Goal: Information Seeking & Learning: Learn about a topic

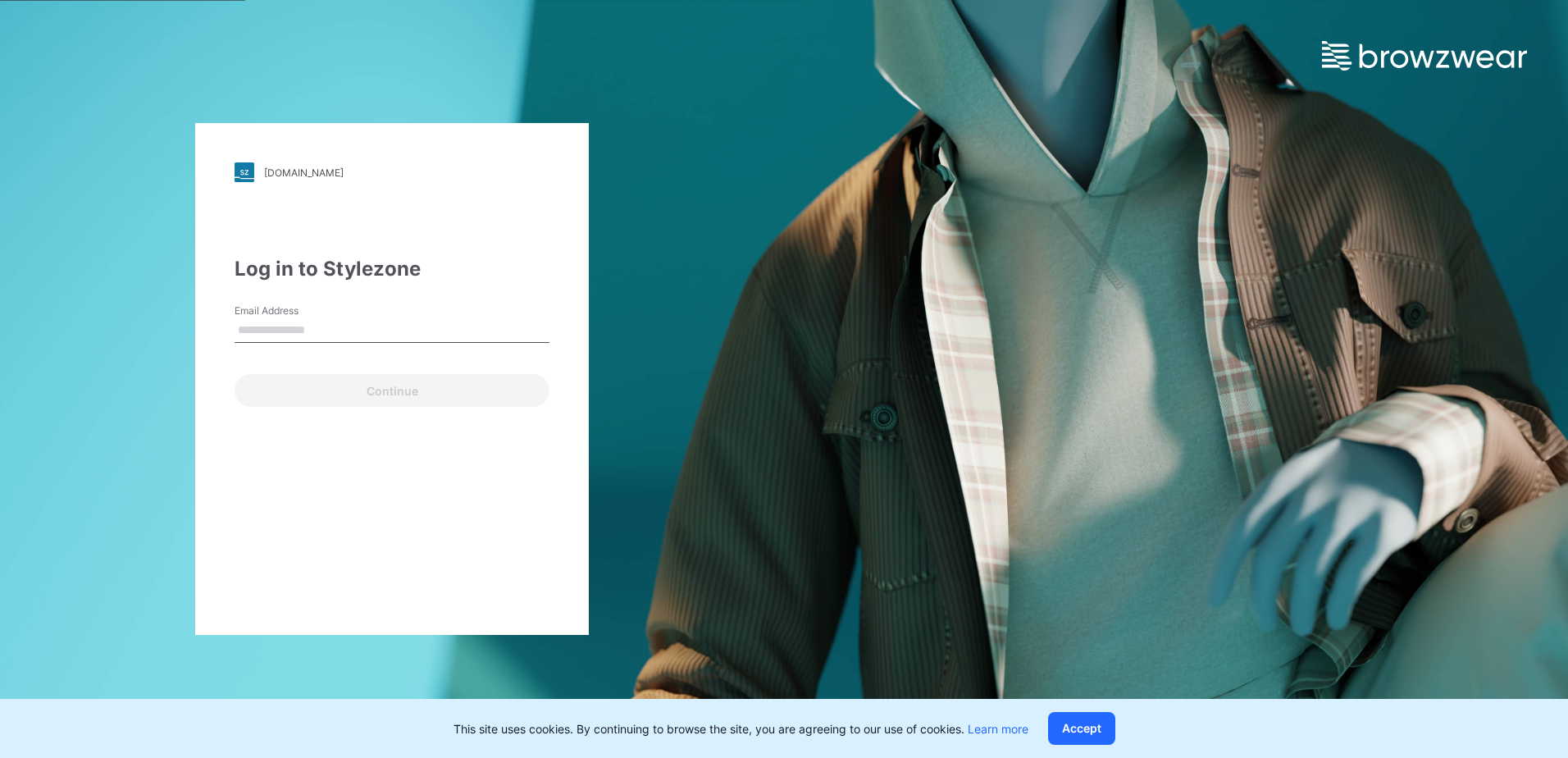
click at [383, 320] on input "Email Address" at bounding box center [391, 330] width 315 height 25
type input "**********"
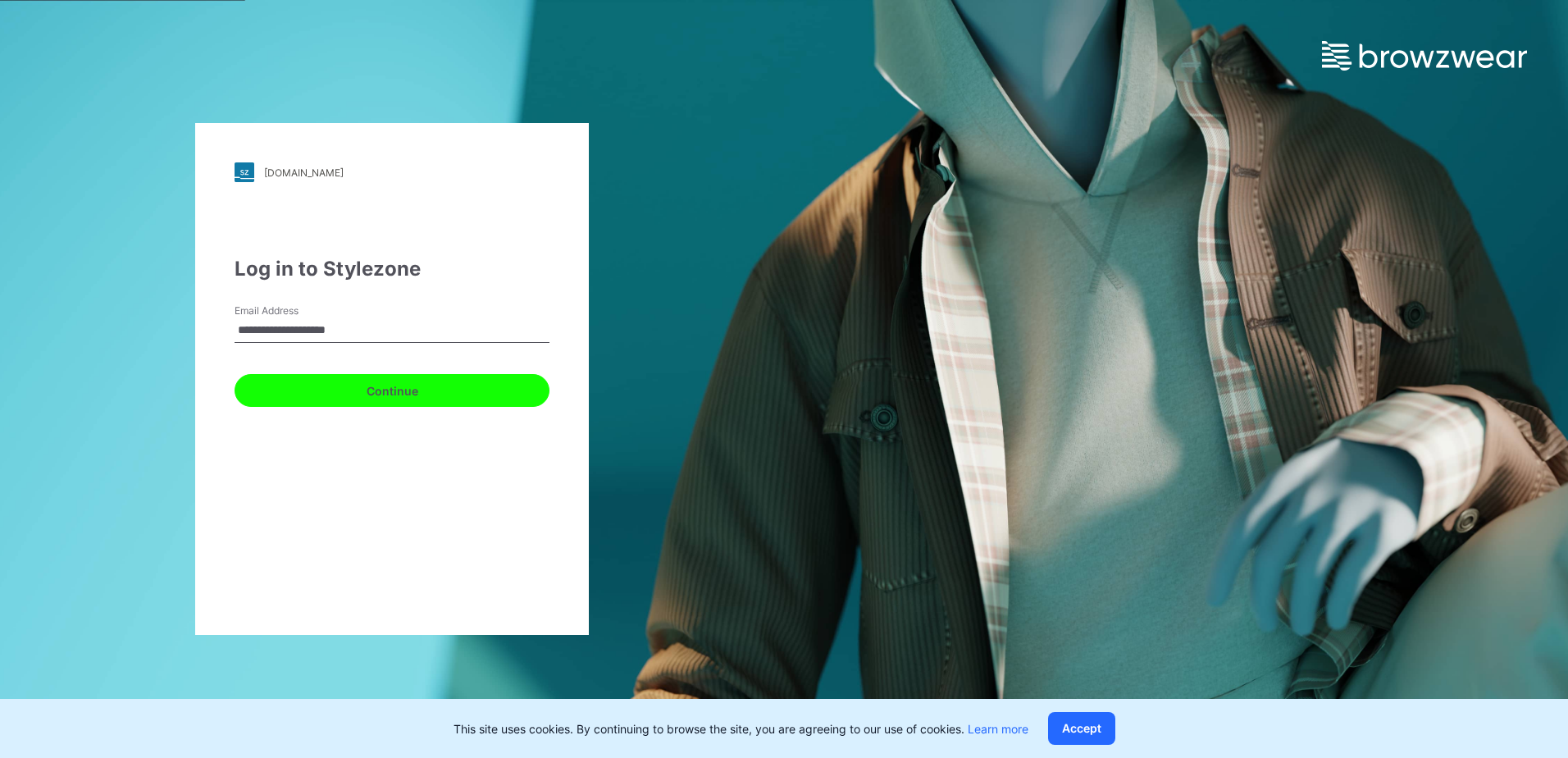
click at [299, 386] on button "Continue" at bounding box center [391, 391] width 315 height 33
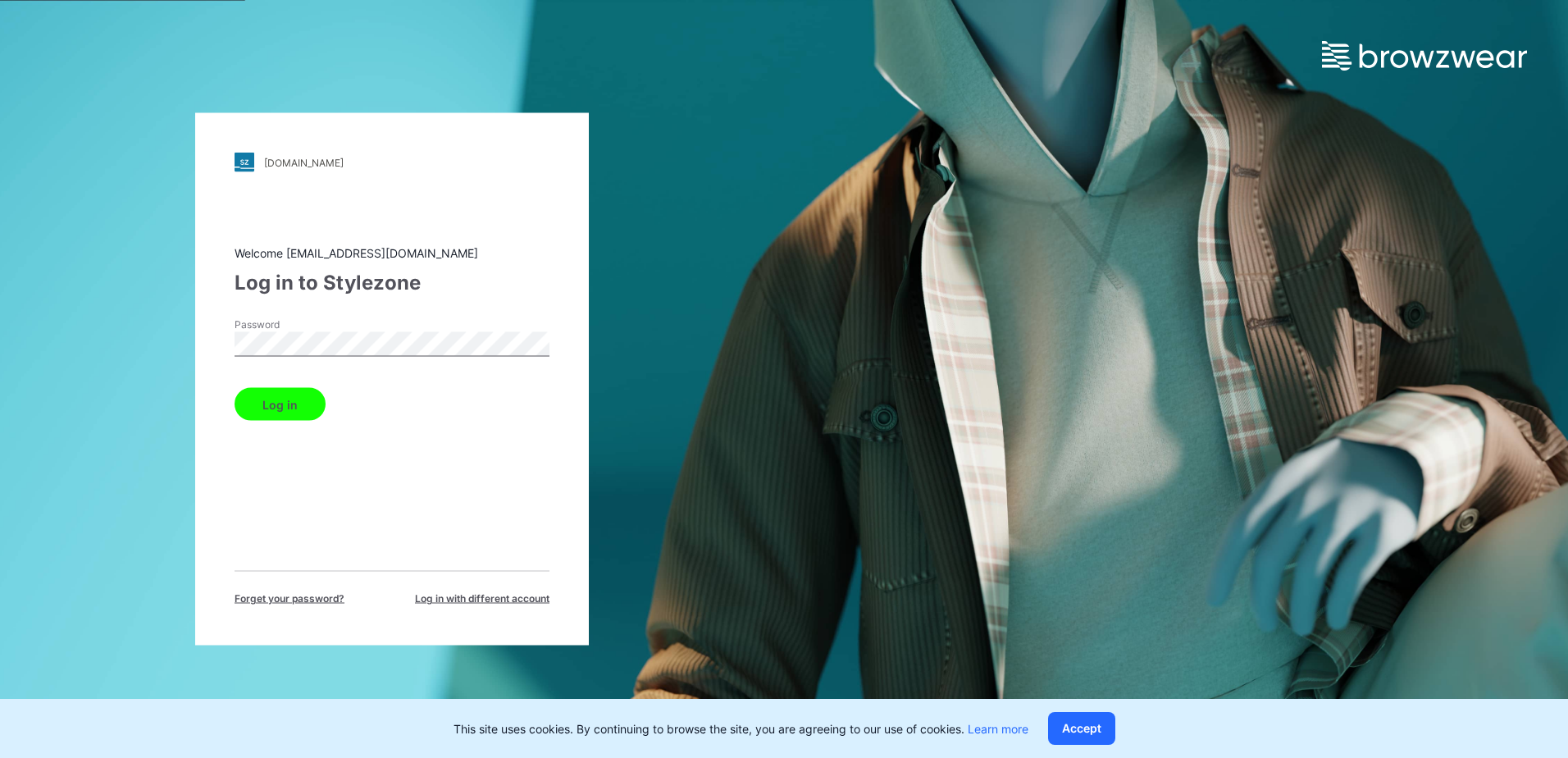
click at [273, 390] on button "Log in" at bounding box center [280, 404] width 91 height 33
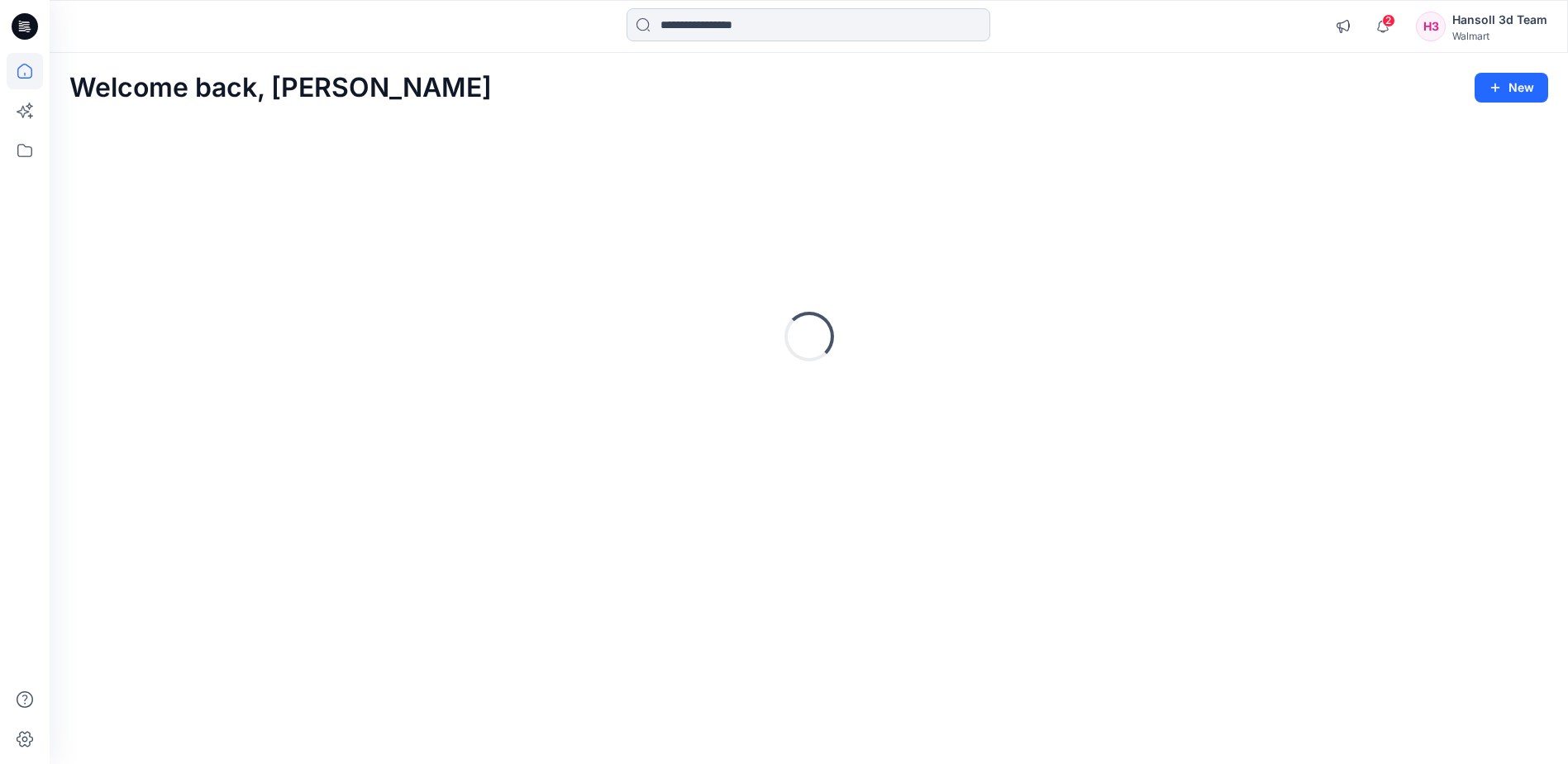
click at [693, 27] on input at bounding box center [808, 25] width 364 height 33
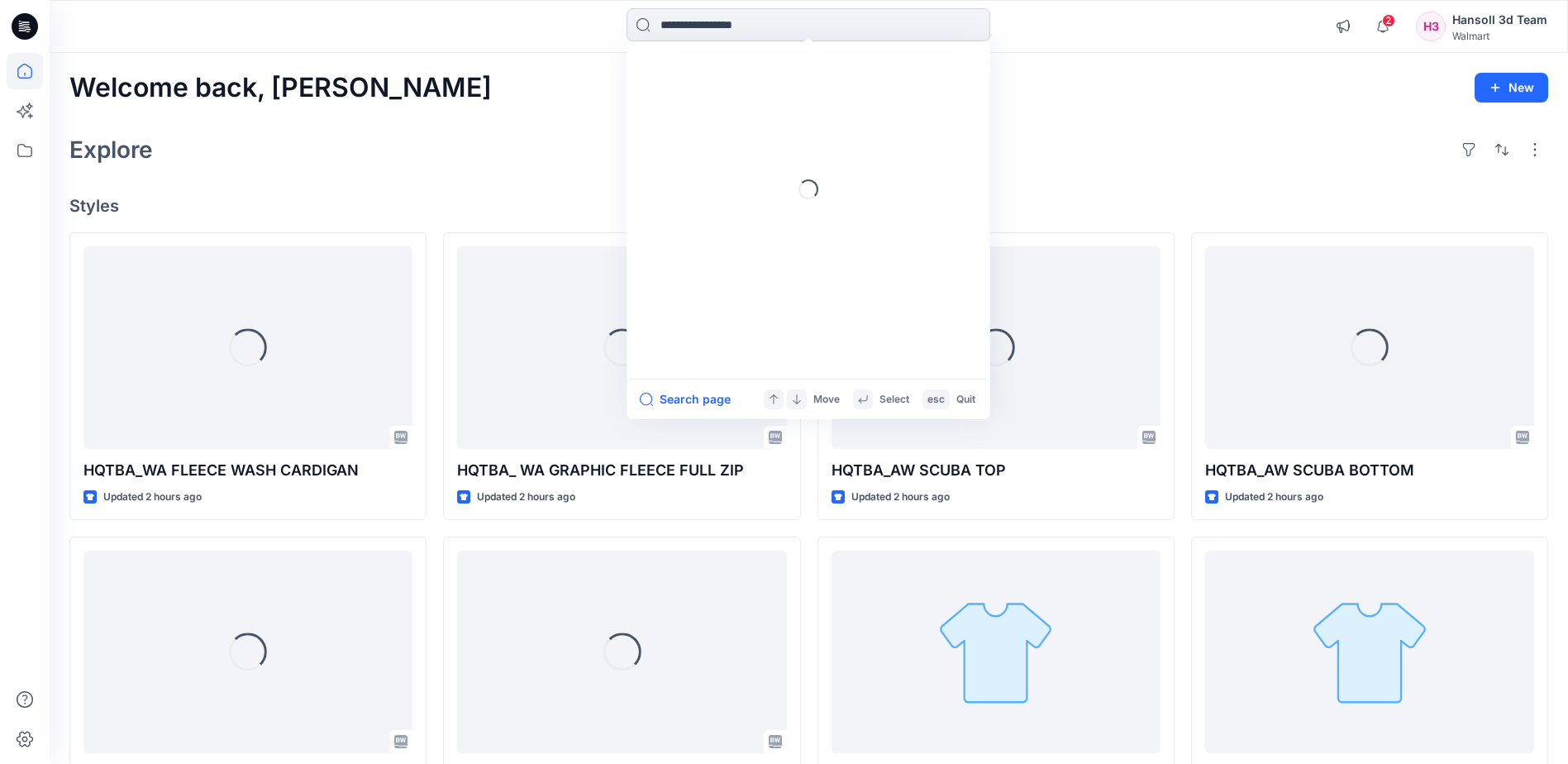
paste input "**********"
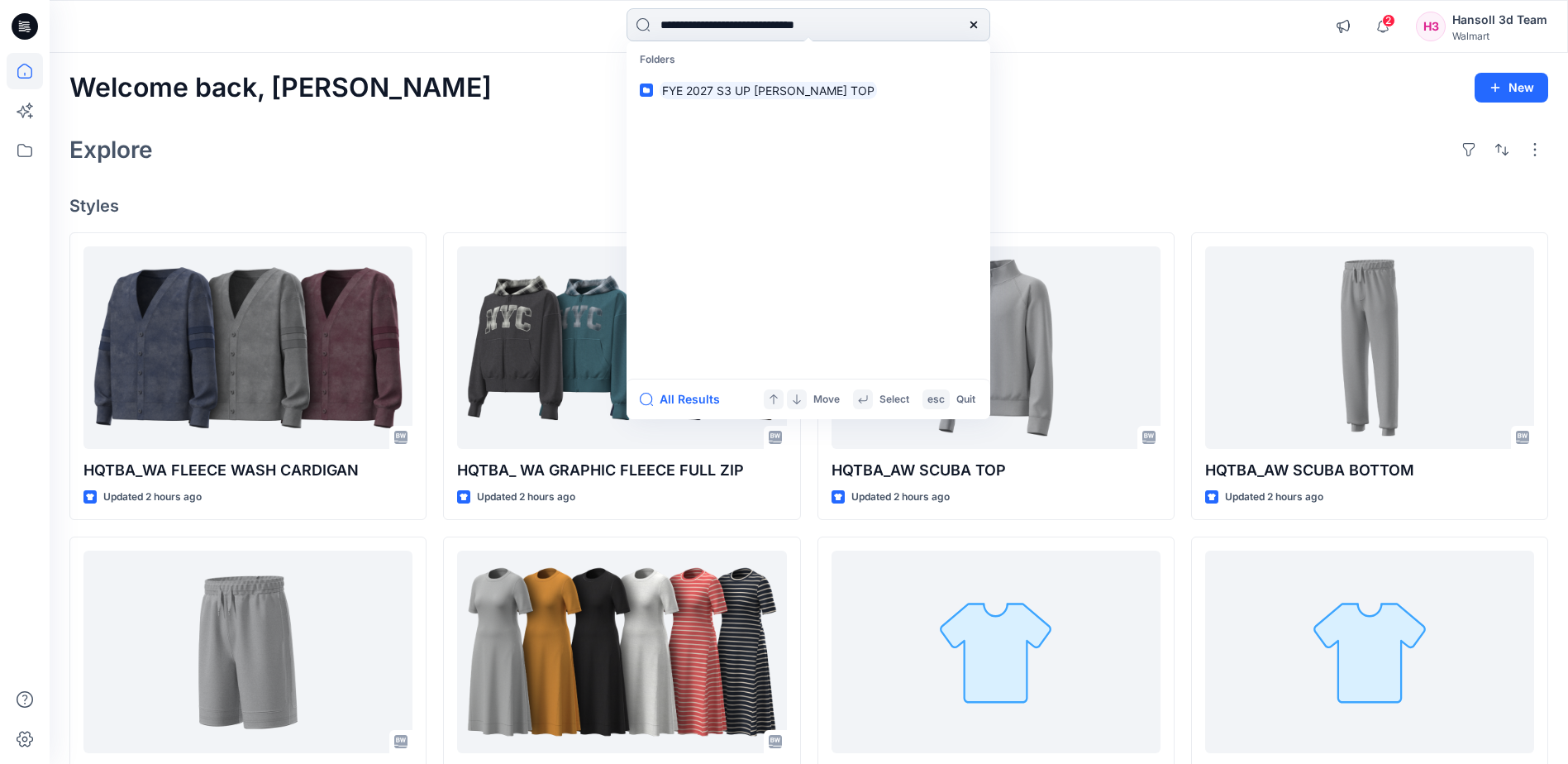
click at [873, 34] on input "**********" at bounding box center [808, 25] width 364 height 33
type input "**********"
click at [825, 89] on mark "FYE 2027 S3 UP [PERSON_NAME] TOP" at bounding box center [768, 90] width 217 height 19
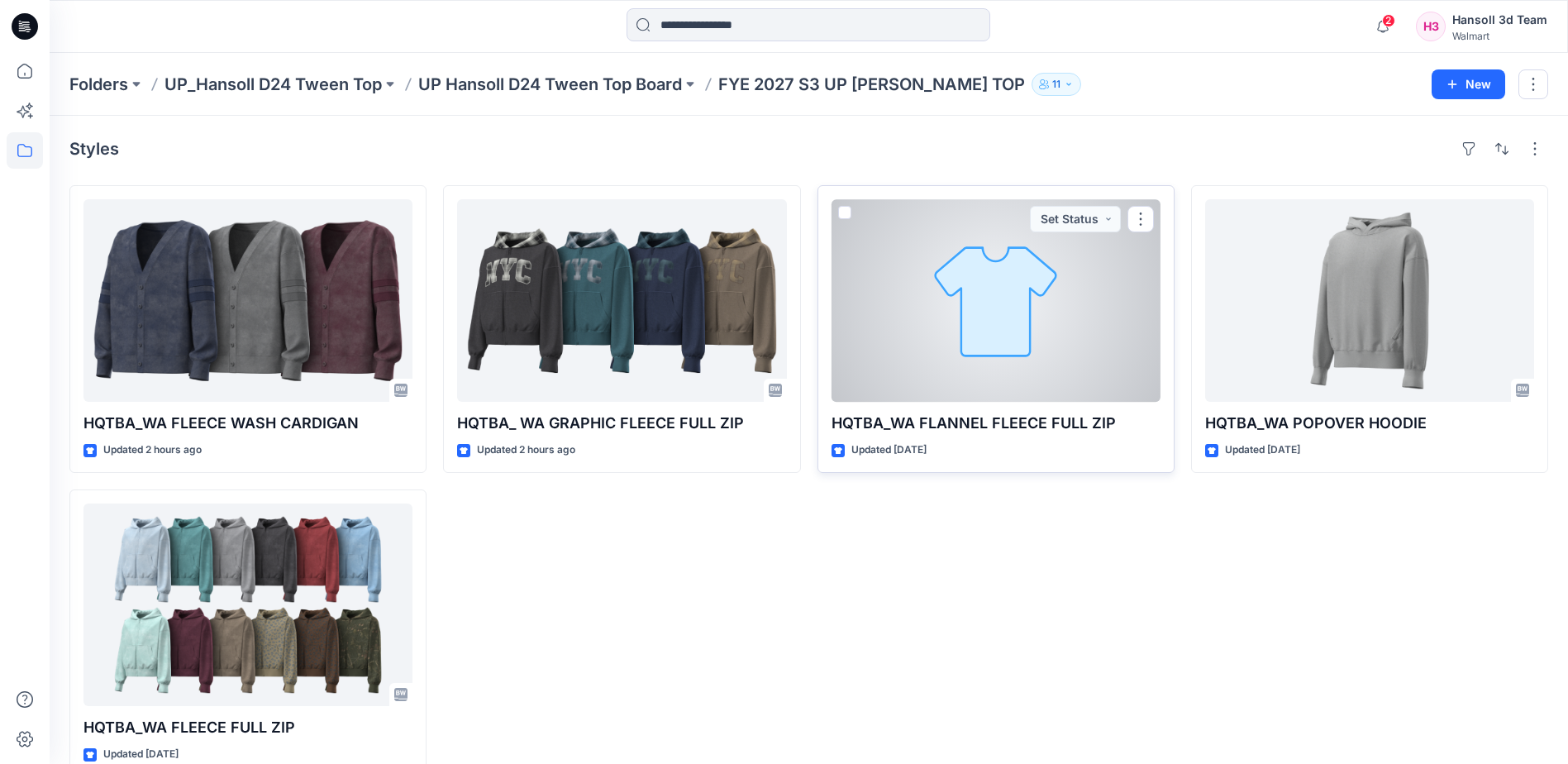
click at [964, 390] on div at bounding box center [996, 300] width 329 height 202
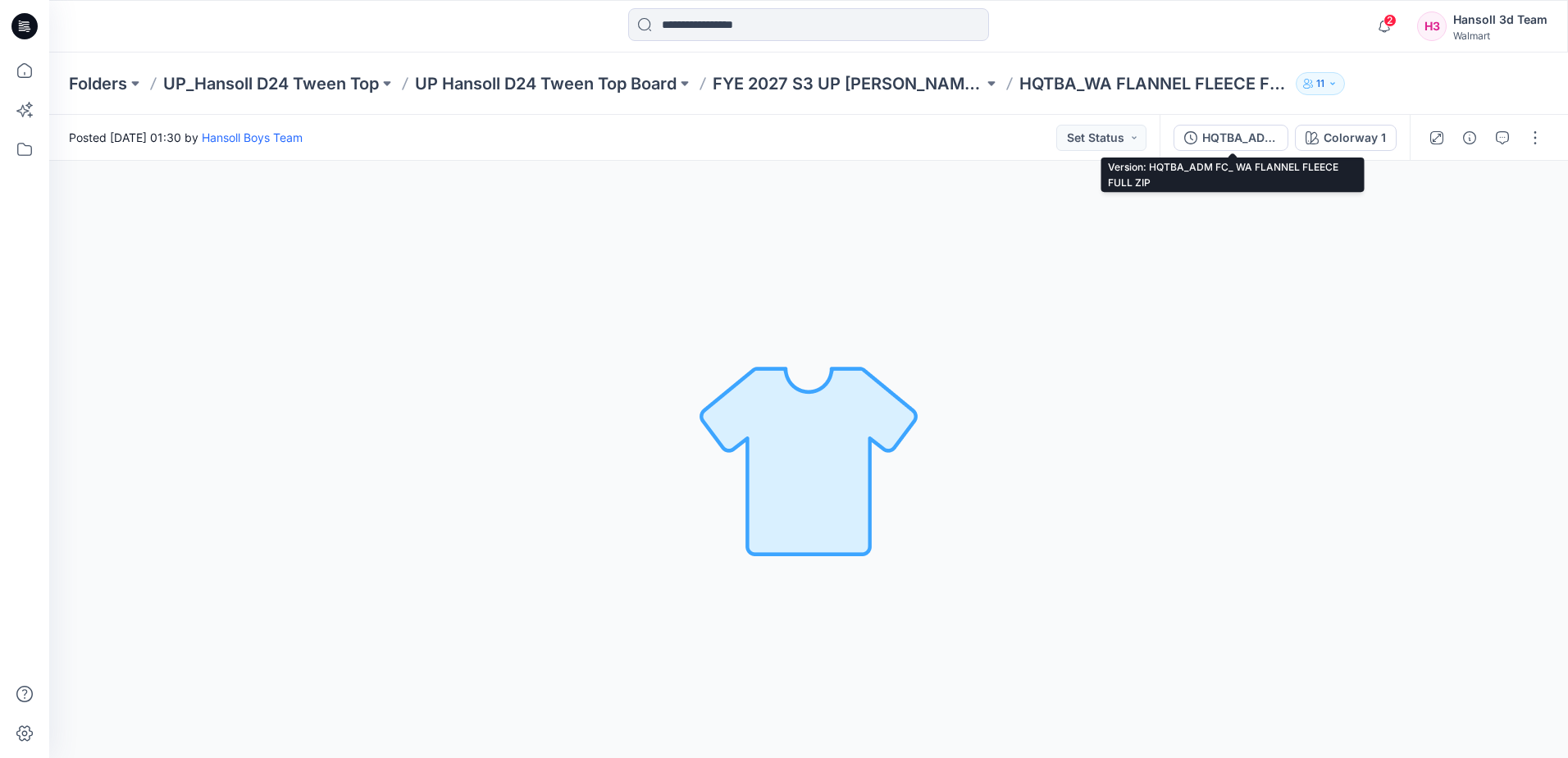
click at [1267, 129] on div "HQTBA_ADM FC_ WA FLANNEL FLEECE FULL ZIP" at bounding box center [1240, 138] width 76 height 18
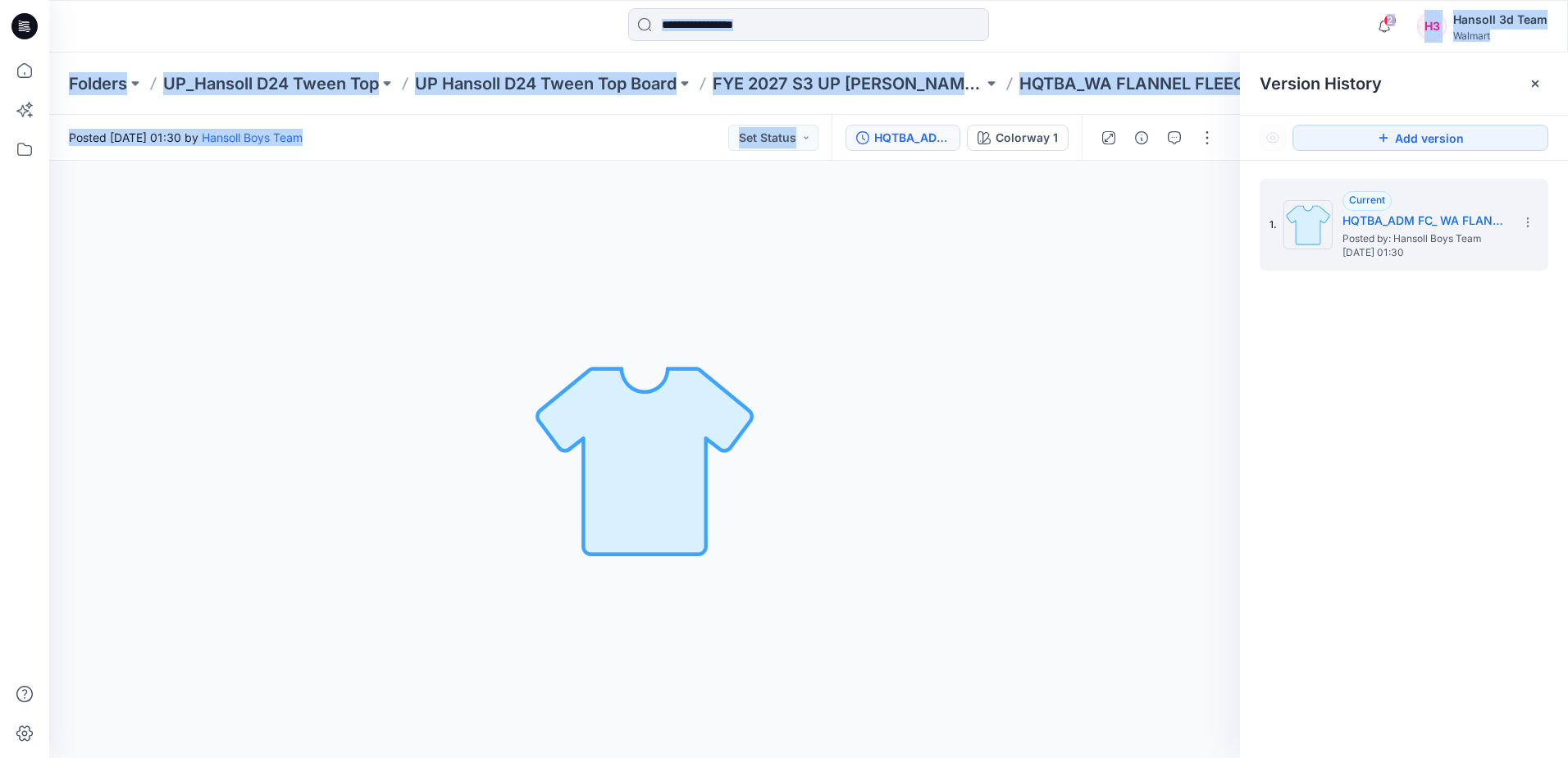
click at [0, 208] on html "2 Notifications Your style HQTBA_ WA GRAPHIC FLEECE FULL ZIP has been updated w…" at bounding box center [784, 379] width 1568 height 758
drag, startPoint x: -2, startPoint y: 208, endPoint x: 179, endPoint y: 215, distance: 181.1
click at [179, 215] on div "Colorway 1 Loading... Material Properties Loading..." at bounding box center [645, 460] width 1191 height 597
click at [253, 174] on div "Colorway 1 Loading... Material Properties Loading..." at bounding box center [645, 460] width 1191 height 597
click at [495, 130] on div "Posted [DATE] 01:30 by Hansoll Boys Team Set Status" at bounding box center [441, 137] width 783 height 45
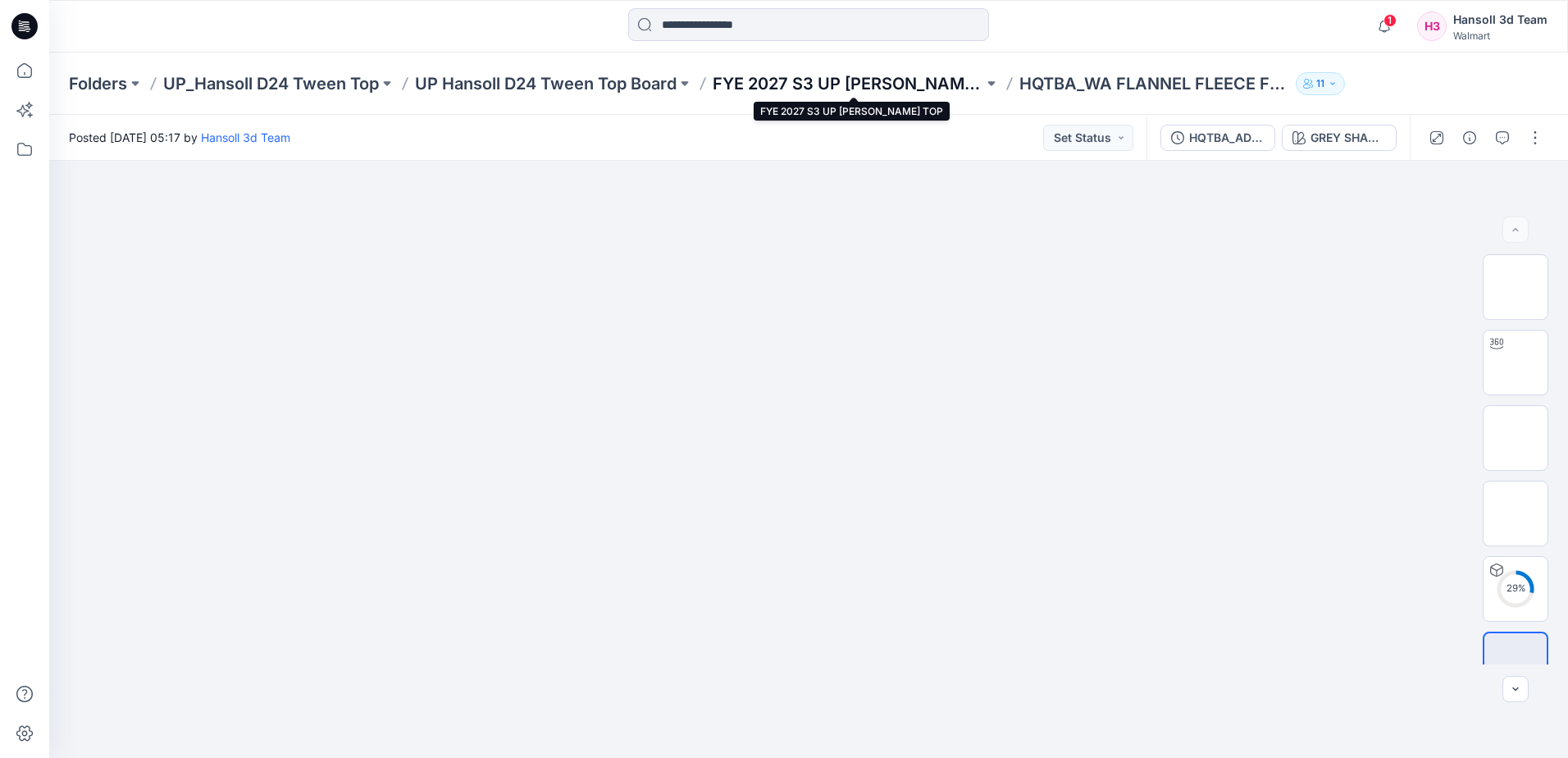
click at [891, 79] on p "FYE 2027 S3 UP [PERSON_NAME] TOP" at bounding box center [848, 84] width 271 height 23
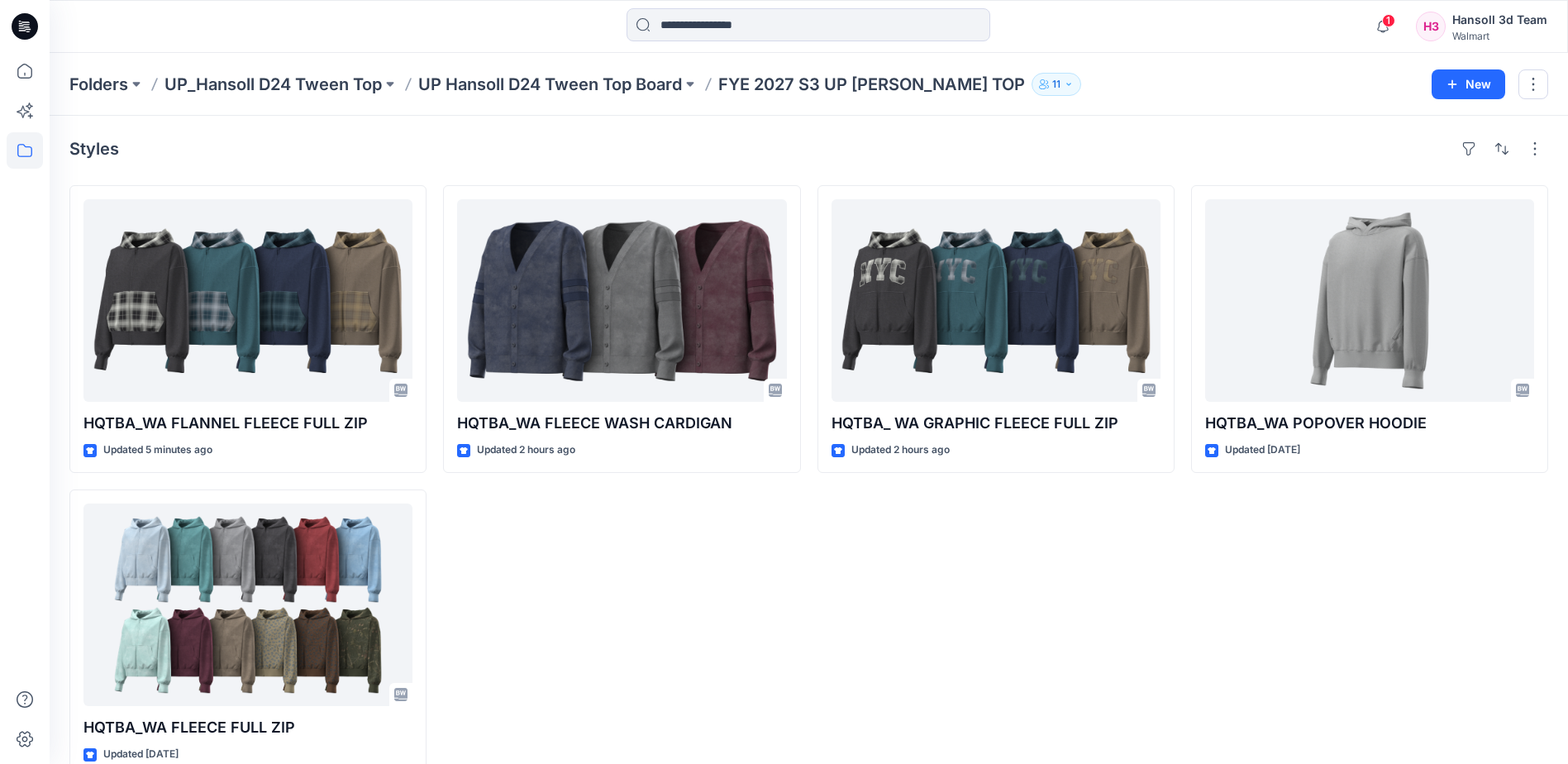
drag, startPoint x: 558, startPoint y: 568, endPoint x: 459, endPoint y: 654, distance: 131.1
click at [558, 569] on div "HQTBA_WA FLEECE WASH CARDIGAN Updated 2 hours ago" at bounding box center [622, 481] width 357 height 592
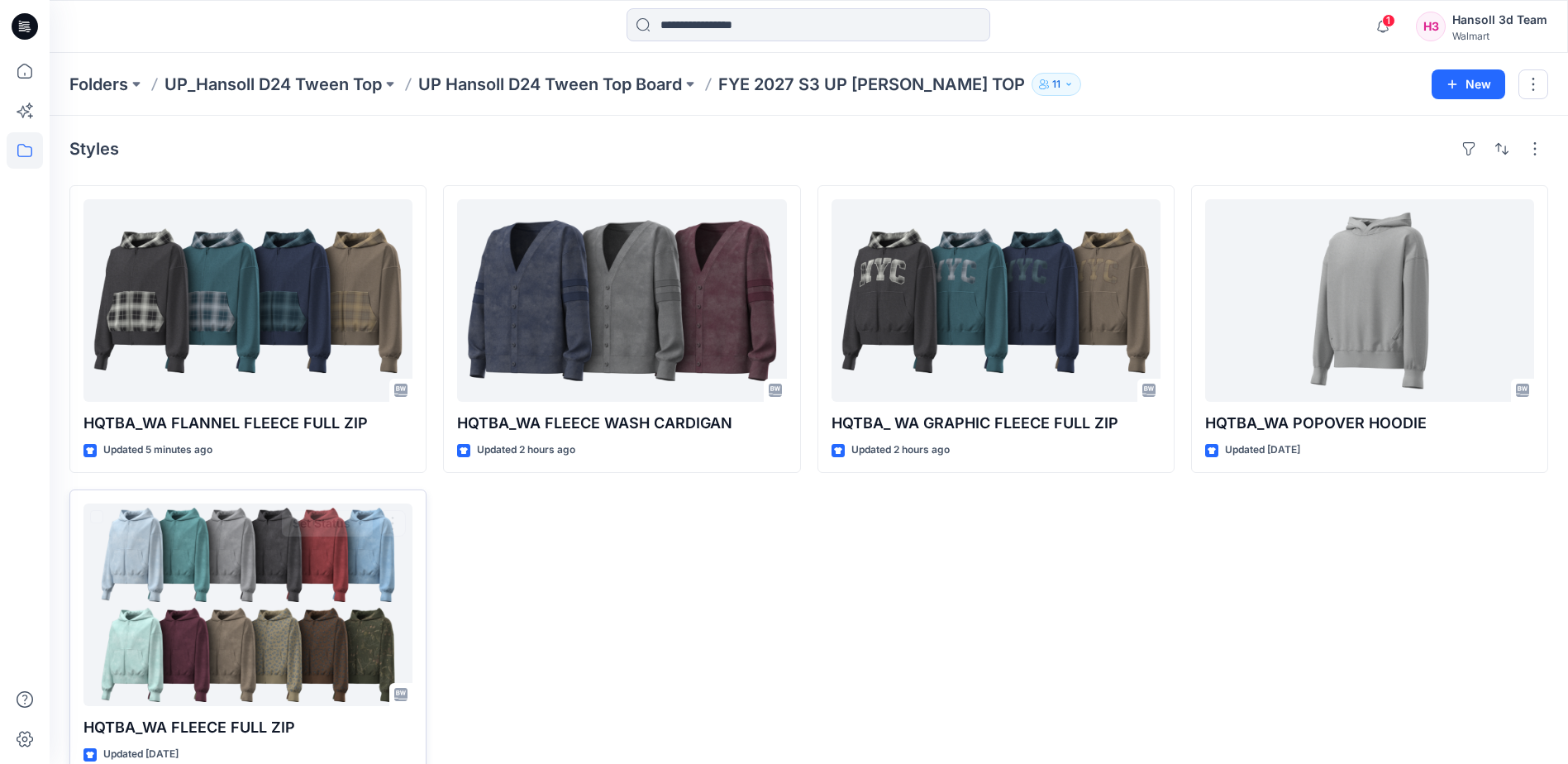
drag, startPoint x: 673, startPoint y: 587, endPoint x: 272, endPoint y: 570, distance: 401.4
click at [670, 587] on div "HQTBA_WA FLEECE WASH CARDIGAN Updated 2 hours ago" at bounding box center [622, 481] width 357 height 592
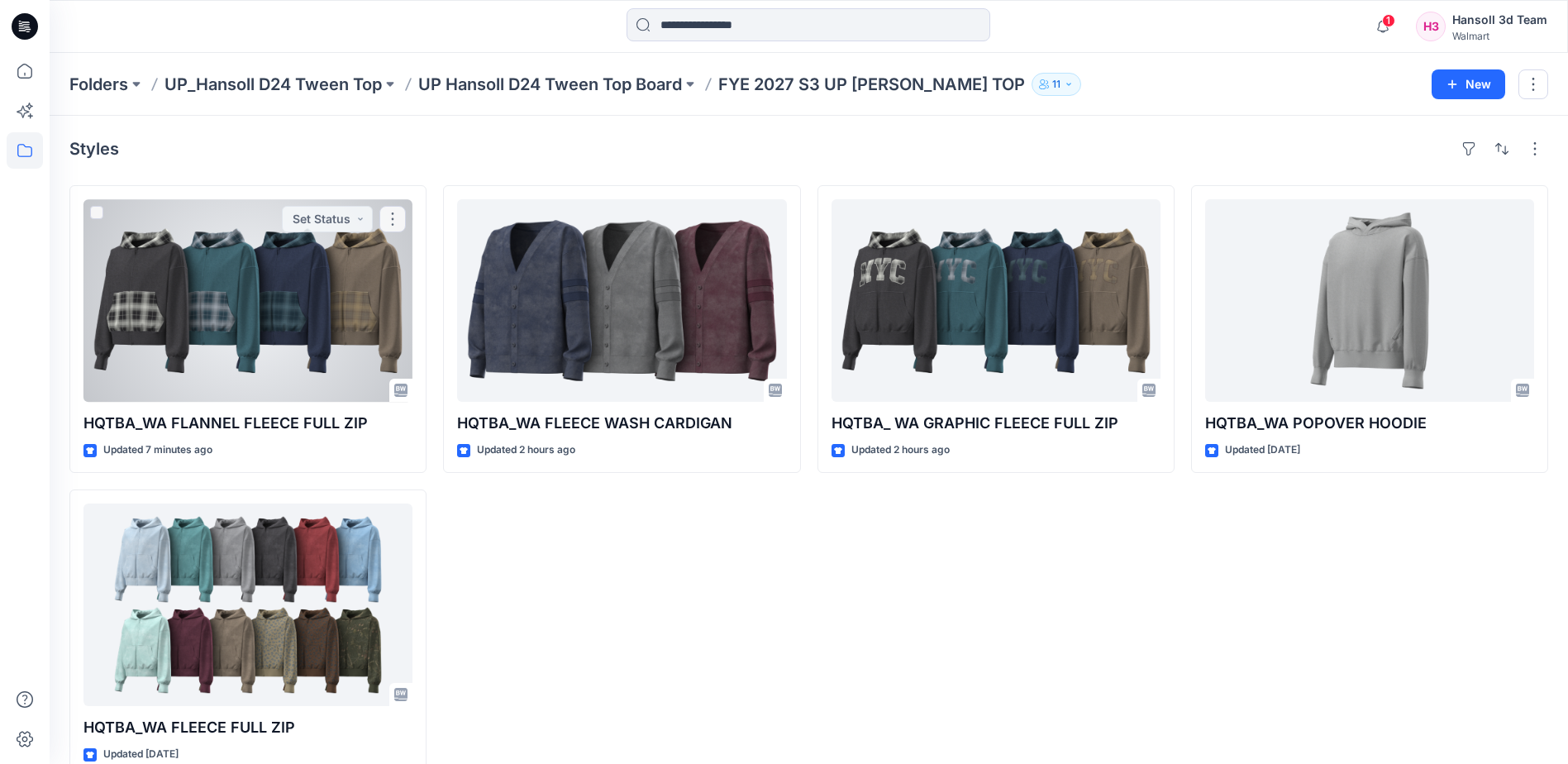
click at [222, 329] on div at bounding box center [248, 300] width 329 height 202
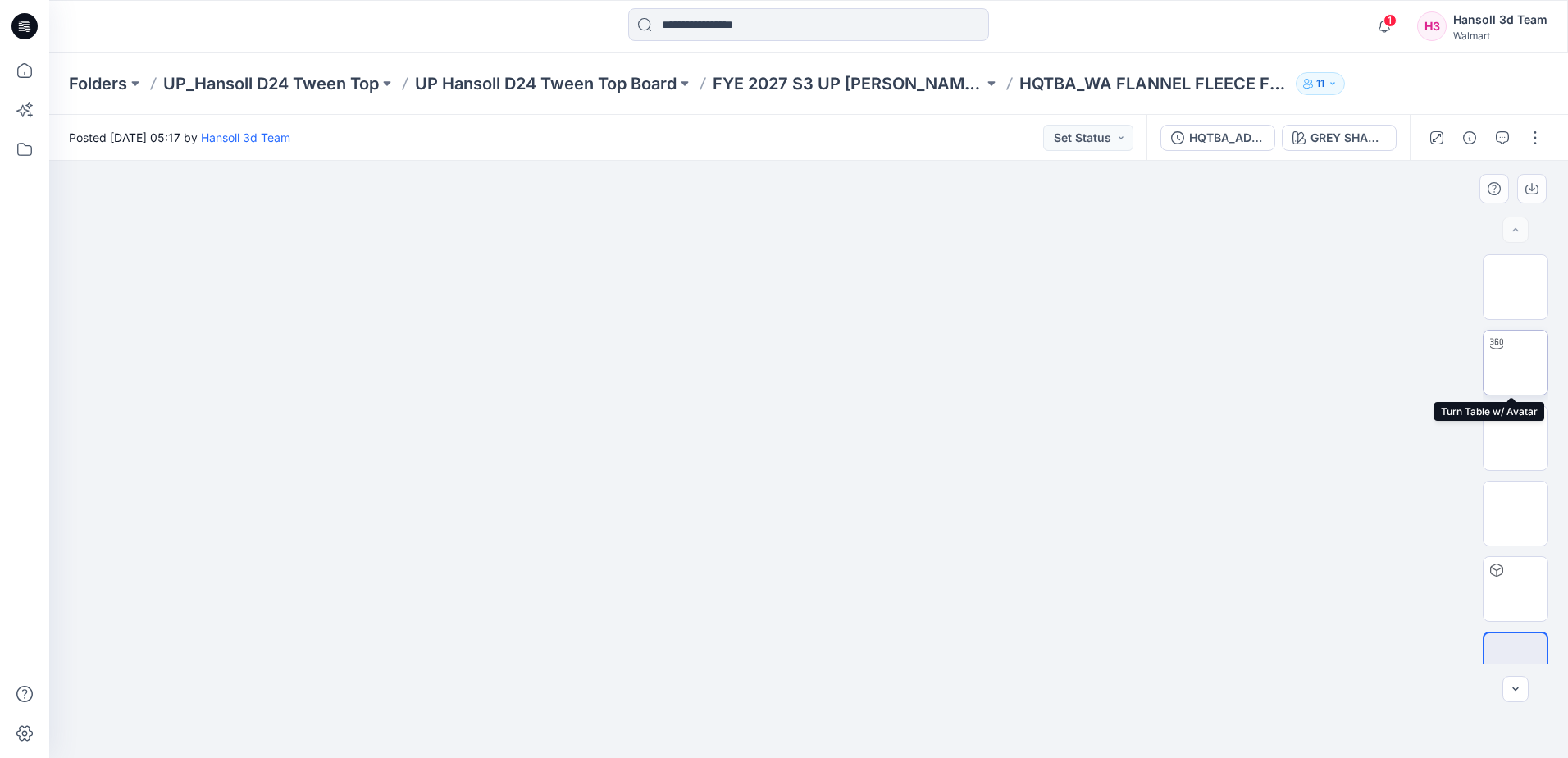
click at [1516, 363] on img at bounding box center [1516, 363] width 0 height 0
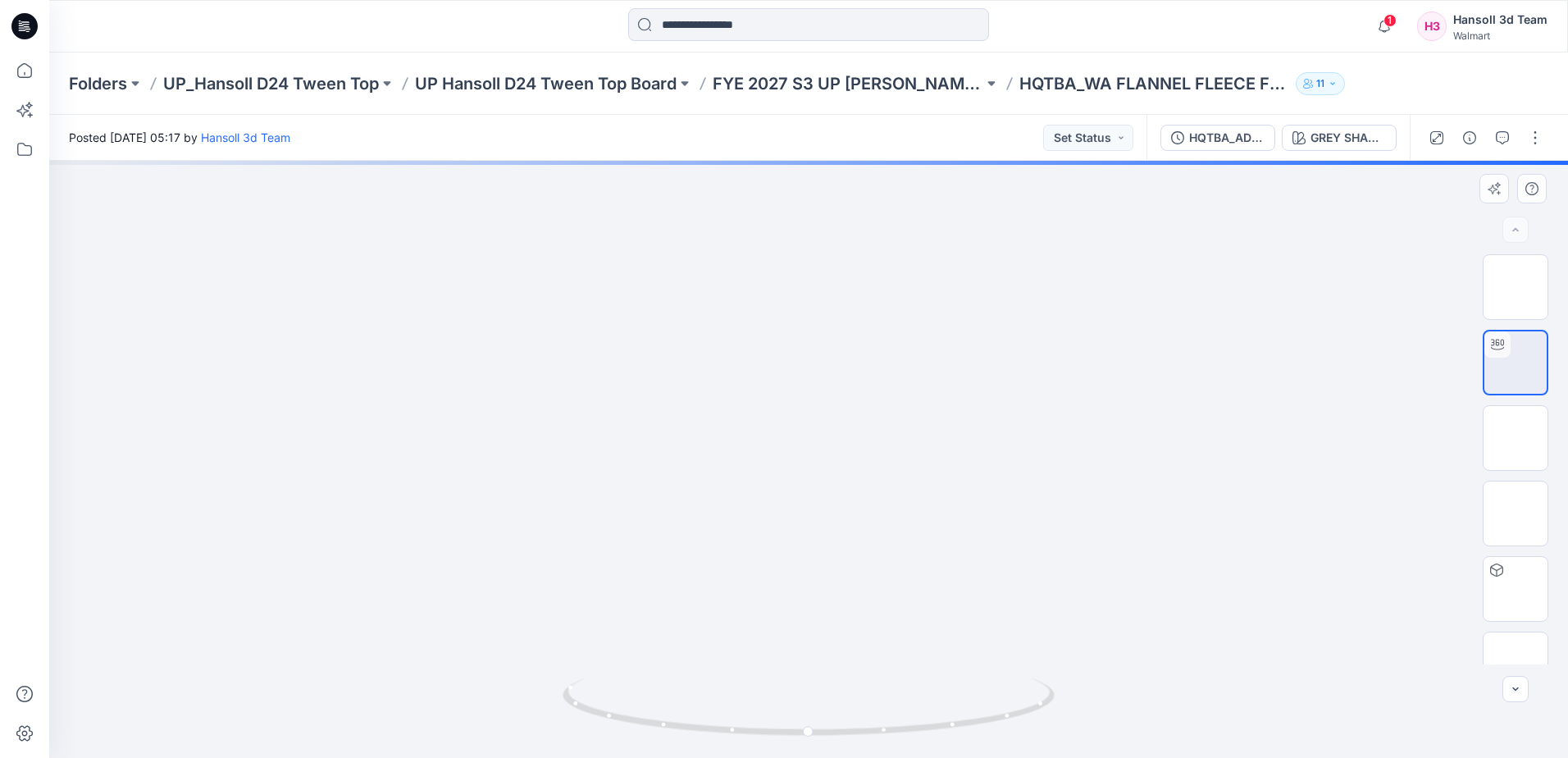
drag, startPoint x: 766, startPoint y: 441, endPoint x: 146, endPoint y: 339, distance: 628.3
drag, startPoint x: 1339, startPoint y: 121, endPoint x: 1339, endPoint y: 132, distance: 11.0
click at [1339, 132] on div "HQTBA_ADM FC_WA FLANNEL FLEECE FULL ZIP GREY SHADOW" at bounding box center [1279, 138] width 263 height 46
click at [1339, 136] on div "GREY SHADOW" at bounding box center [1348, 138] width 76 height 18
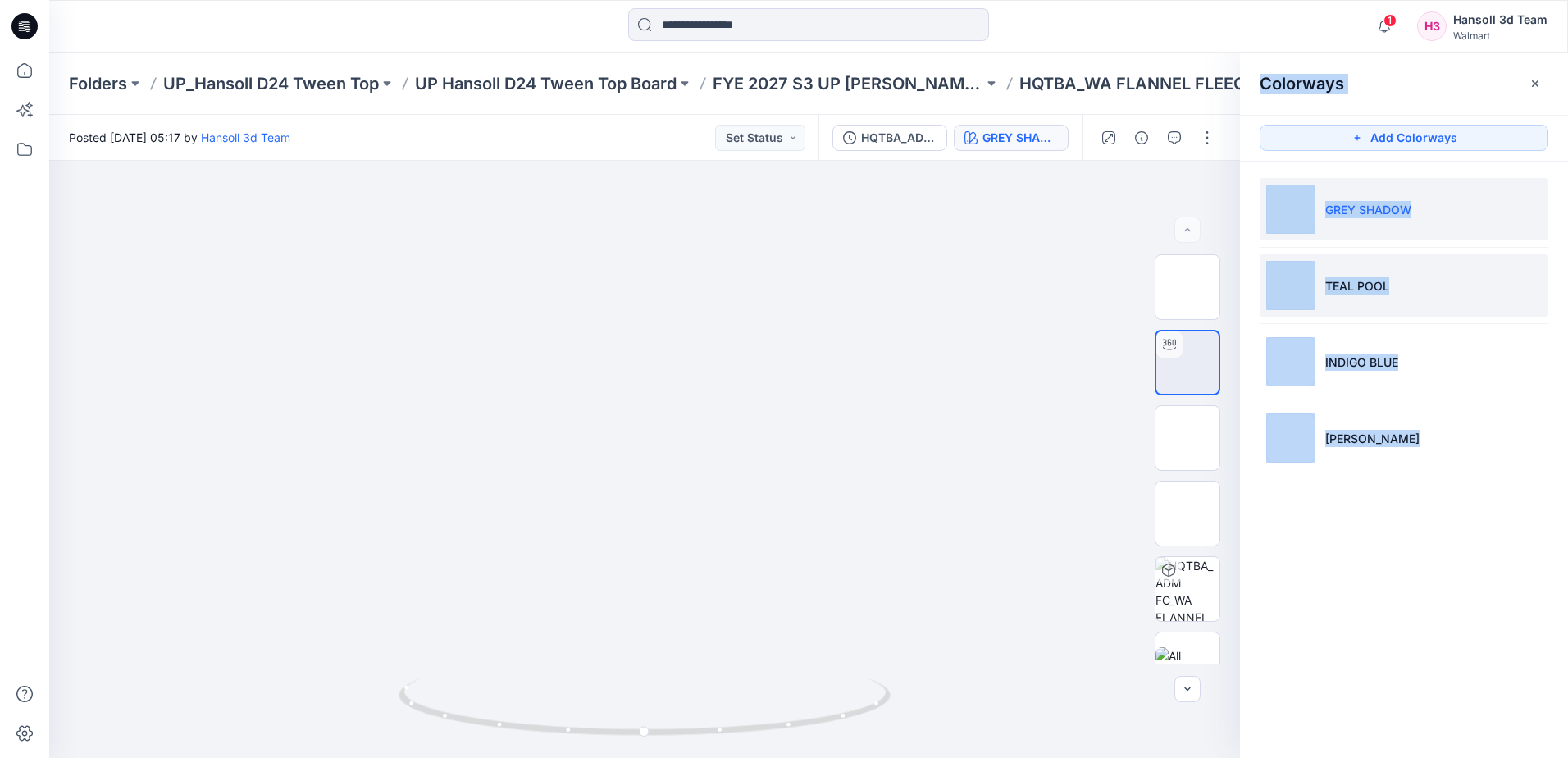
click at [1337, 284] on p "TEAL POOL" at bounding box center [1358, 285] width 64 height 17
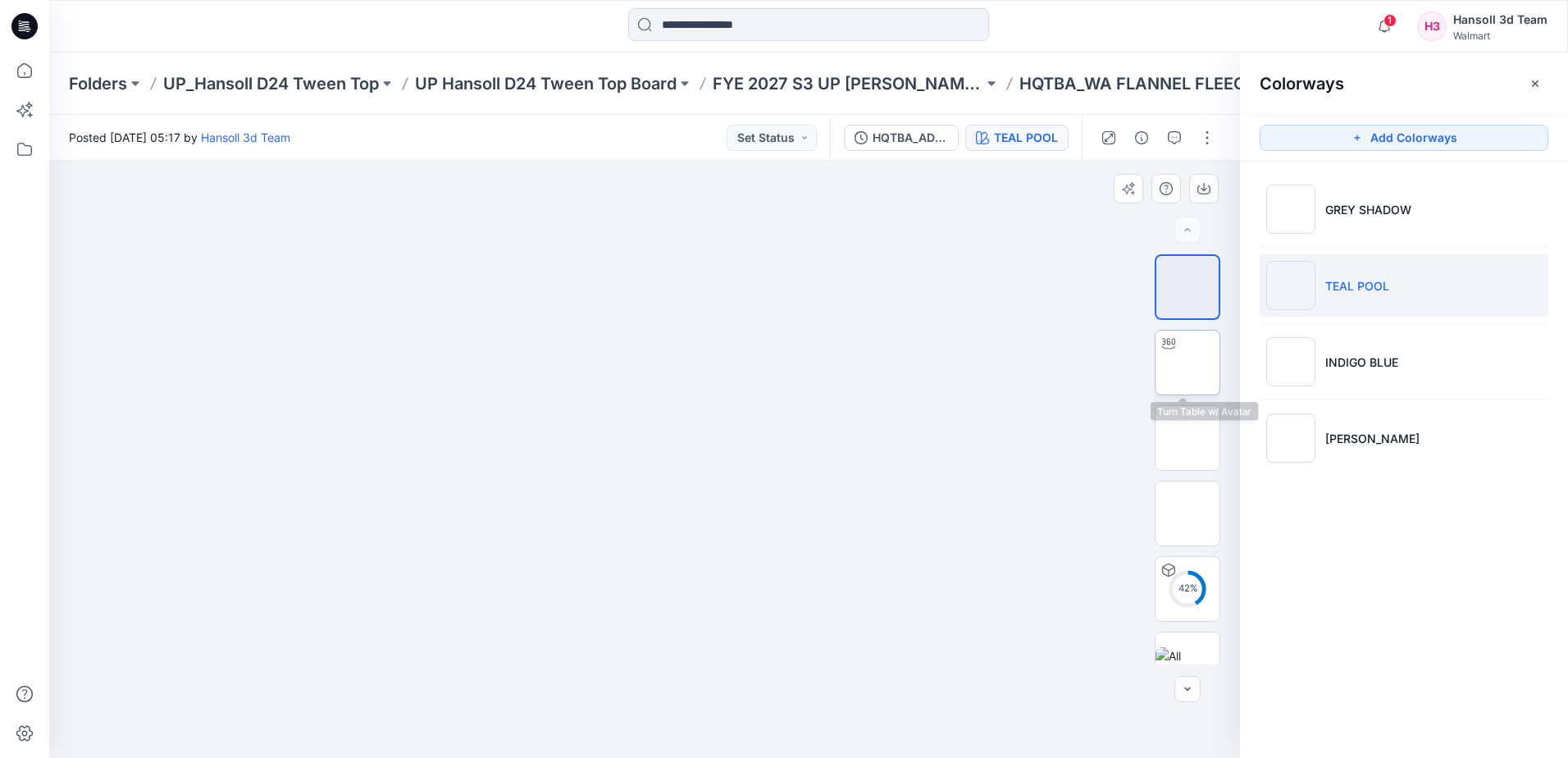
click at [1188, 363] on img at bounding box center [1188, 363] width 0 height 0
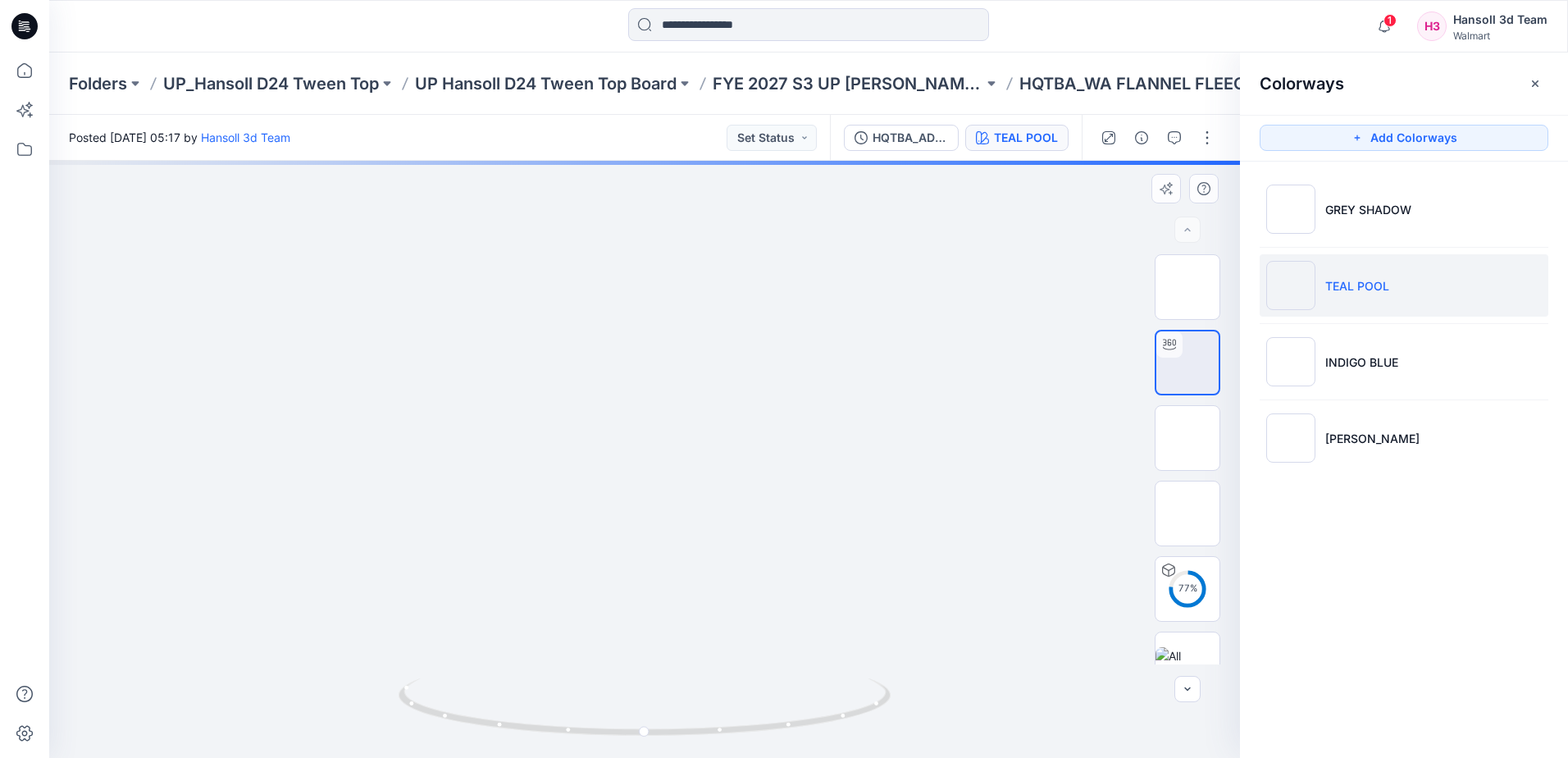
drag, startPoint x: 949, startPoint y: 519, endPoint x: 439, endPoint y: 293, distance: 557.8
drag, startPoint x: 534, startPoint y: 415, endPoint x: 612, endPoint y: 416, distance: 78.0
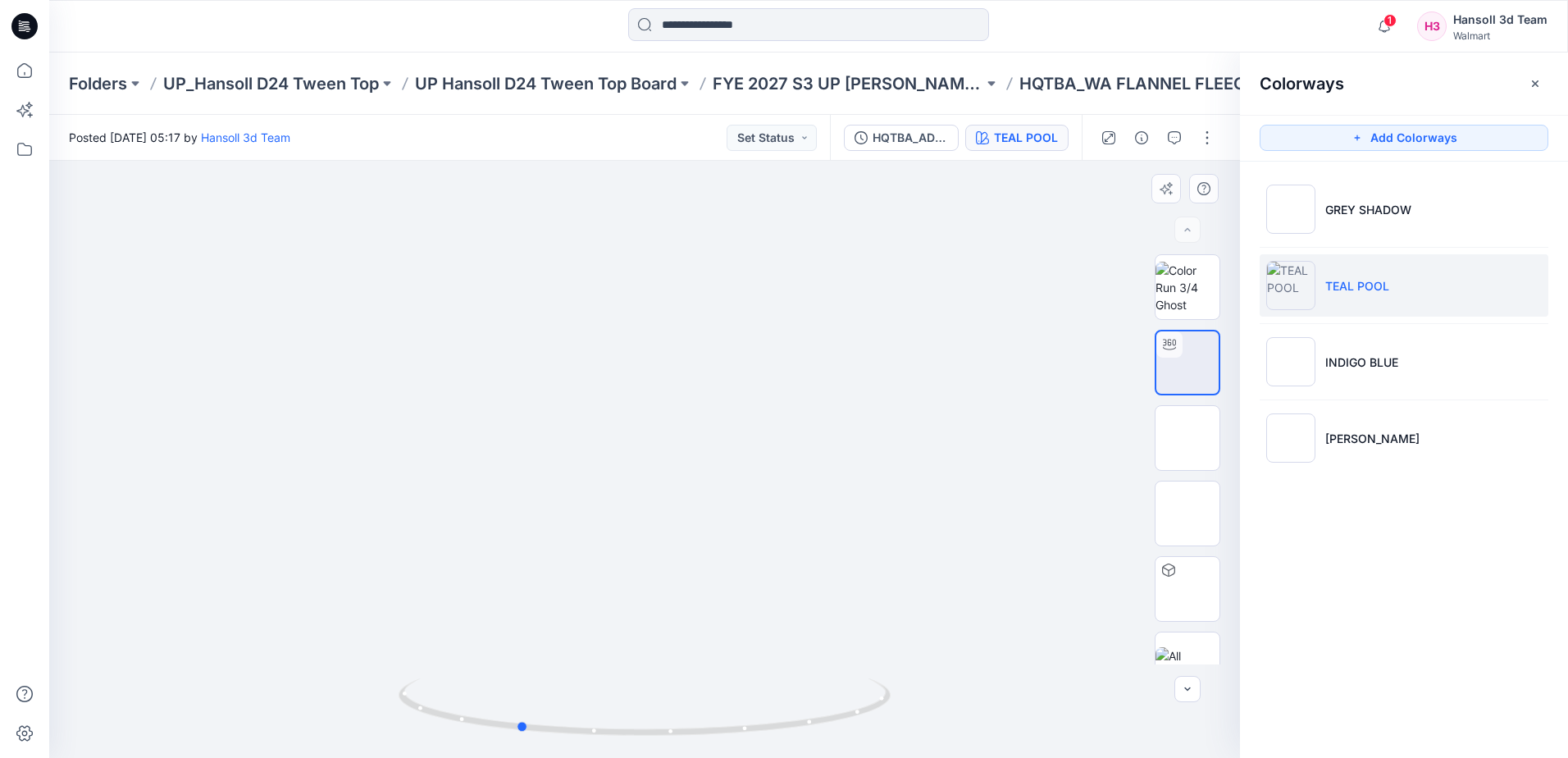
drag, startPoint x: 756, startPoint y: 728, endPoint x: 409, endPoint y: 554, distance: 388.2
click at [631, 725] on icon at bounding box center [647, 709] width 497 height 62
drag, startPoint x: 171, startPoint y: 363, endPoint x: 632, endPoint y: 528, distance: 489.6
drag, startPoint x: 491, startPoint y: 560, endPoint x: 525, endPoint y: 559, distance: 34.0
